Goal: Find specific page/section: Find specific page/section

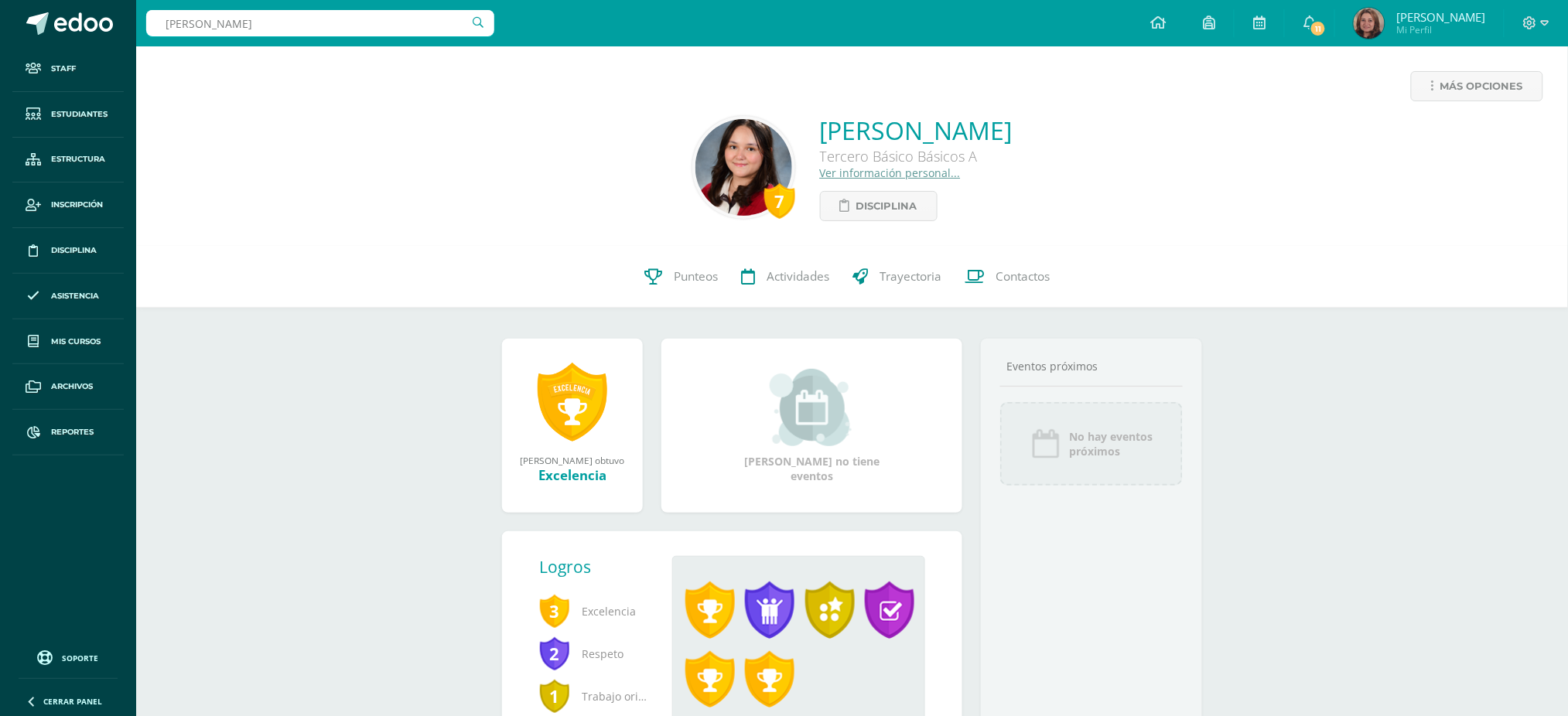
type input "paula danielle gómez"
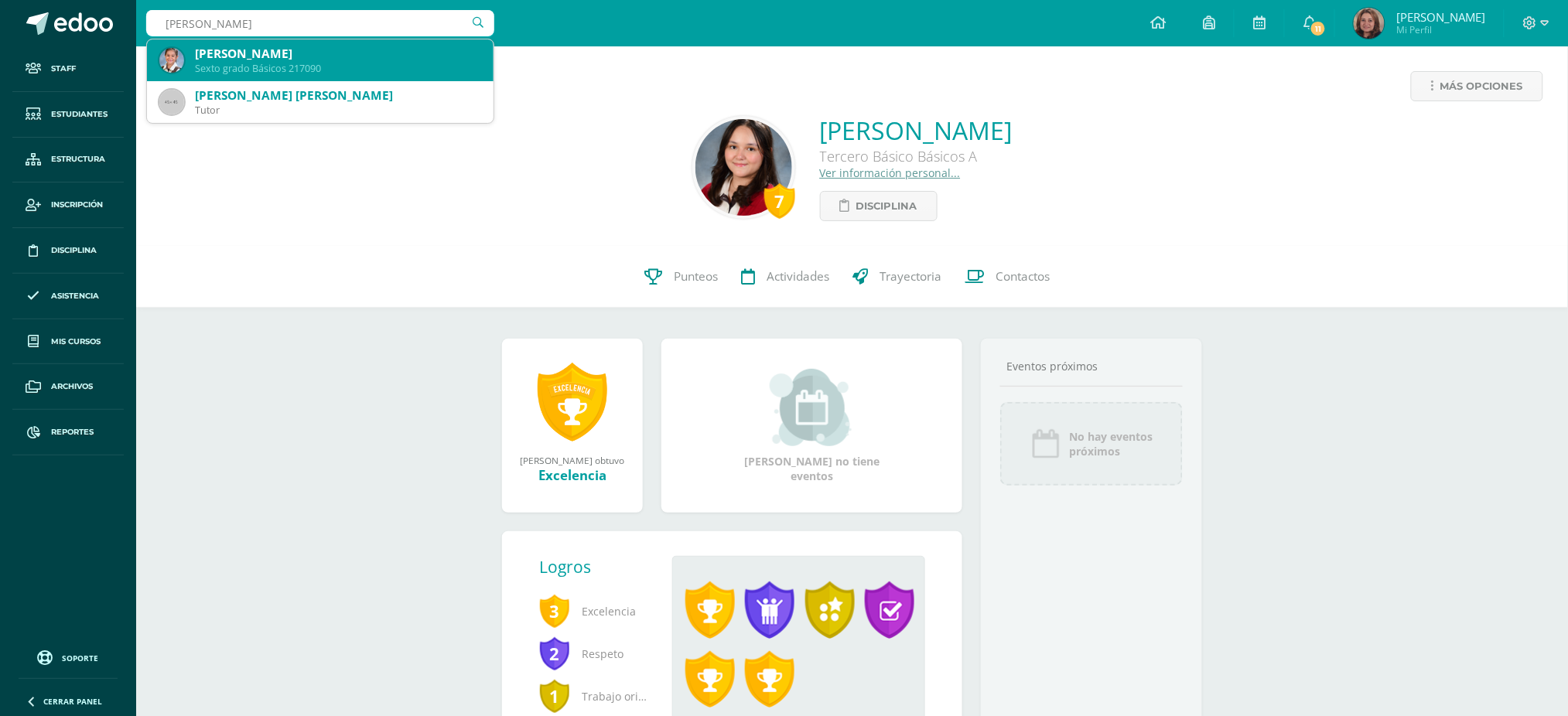
click at [373, 55] on div "Paula Danielle Gómez Velásquez" at bounding box center [338, 54] width 286 height 16
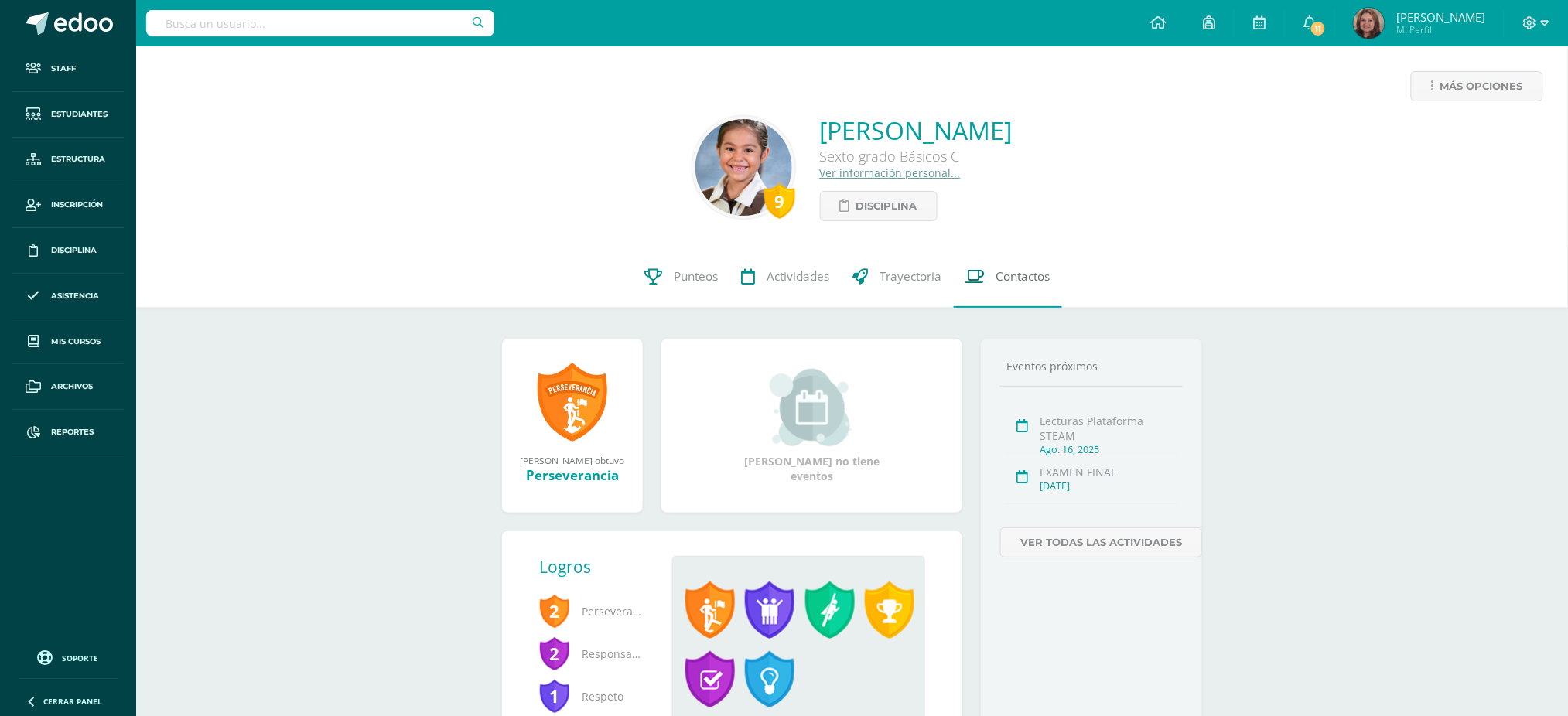
click at [1010, 278] on span "Contactos" at bounding box center [1022, 276] width 54 height 16
